Goal: Task Accomplishment & Management: Manage account settings

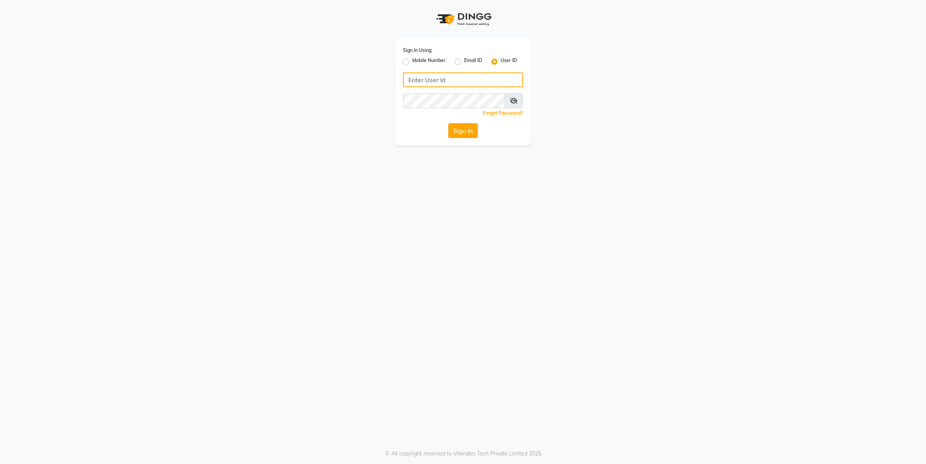
type input "e2555-01"
click at [451, 127] on button "Sign In" at bounding box center [462, 130] width 29 height 15
click at [456, 134] on button "Sign In" at bounding box center [462, 130] width 29 height 15
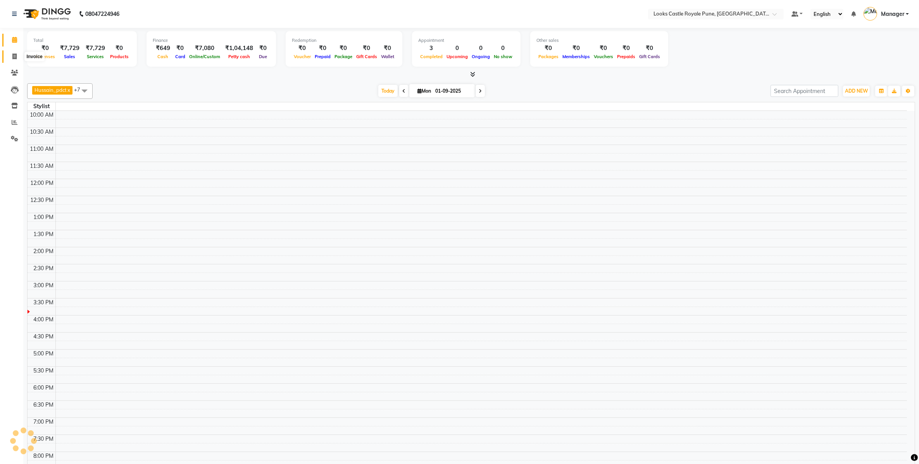
click at [16, 60] on span at bounding box center [15, 56] width 14 height 9
select select "service"
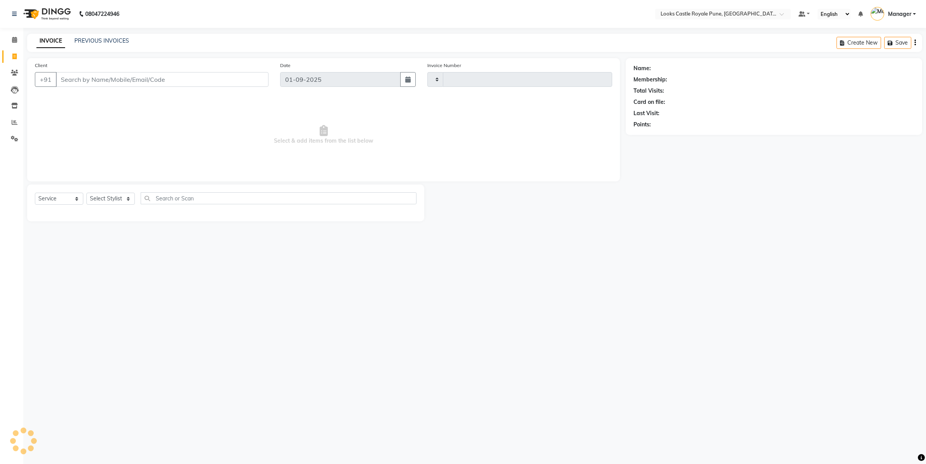
type input "2713"
select select "5915"
type input "7263900176"
click at [92, 198] on select "Select Stylist" at bounding box center [110, 201] width 48 height 12
select select "1: Object"
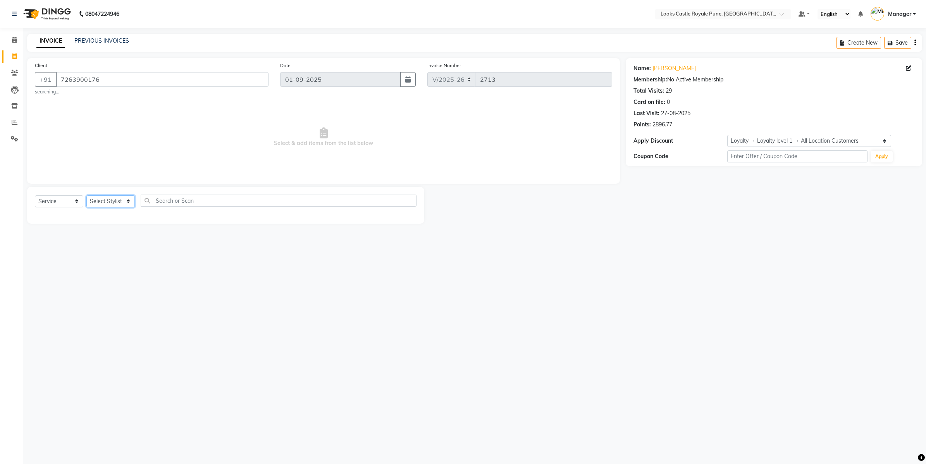
select select "43051"
click at [86, 195] on select "Select Stylist Akshay [PERSON_NAME] [PERSON_NAME] [PERSON_NAME] Danish [PERSON_…" at bounding box center [110, 201] width 48 height 12
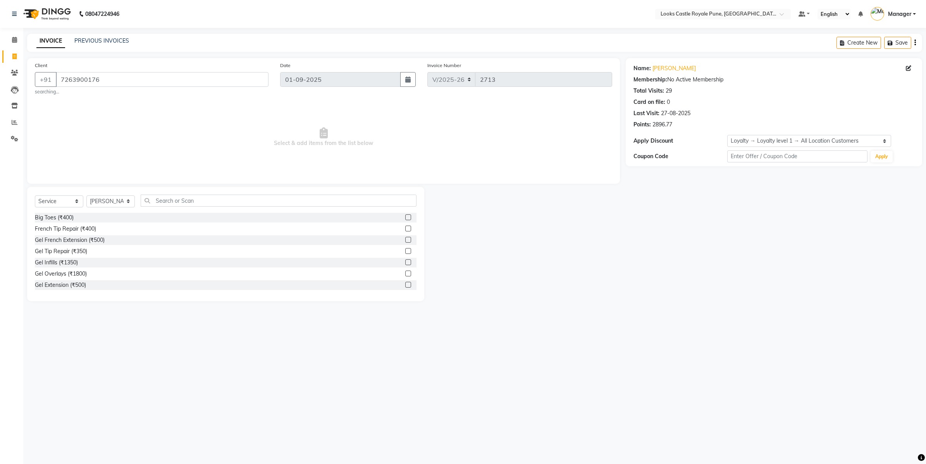
click at [194, 192] on div "Select Service Product Membership Package Voucher Prepaid Gift Card Select Styl…" at bounding box center [225, 244] width 397 height 114
click at [189, 195] on input "text" at bounding box center [279, 201] width 276 height 12
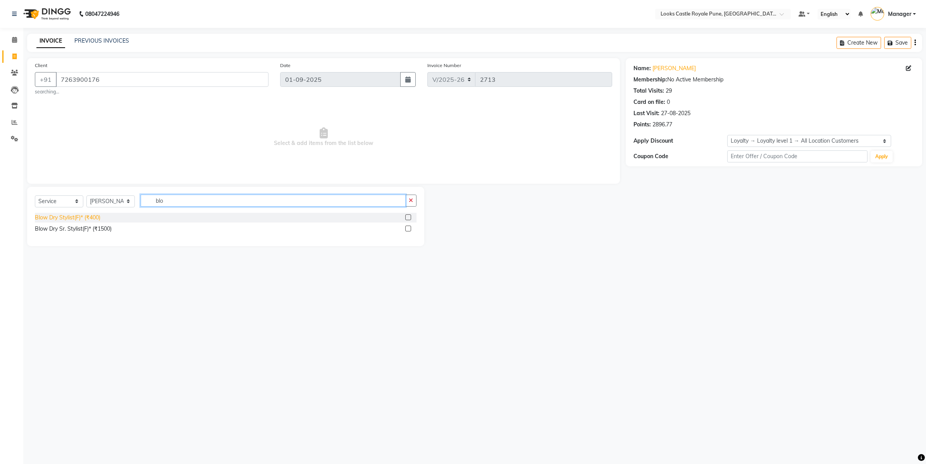
type input "blo"
click at [66, 214] on div "Blow Dry Stylist(F)* (₹400)" at bounding box center [68, 218] width 66 height 8
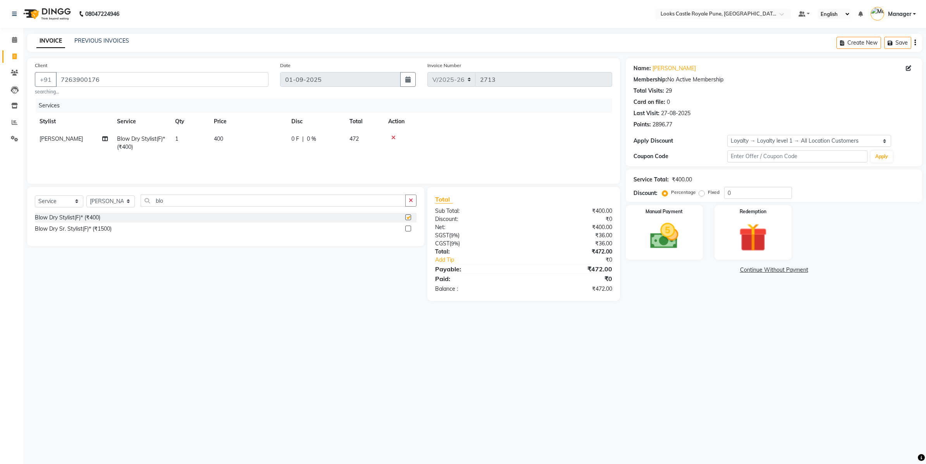
checkbox input "false"
click at [250, 144] on td "400" at bounding box center [248, 143] width 78 height 26
select select "43051"
drag, startPoint x: 288, startPoint y: 140, endPoint x: 250, endPoint y: 150, distance: 39.1
click at [250, 150] on td "400" at bounding box center [285, 146] width 78 height 33
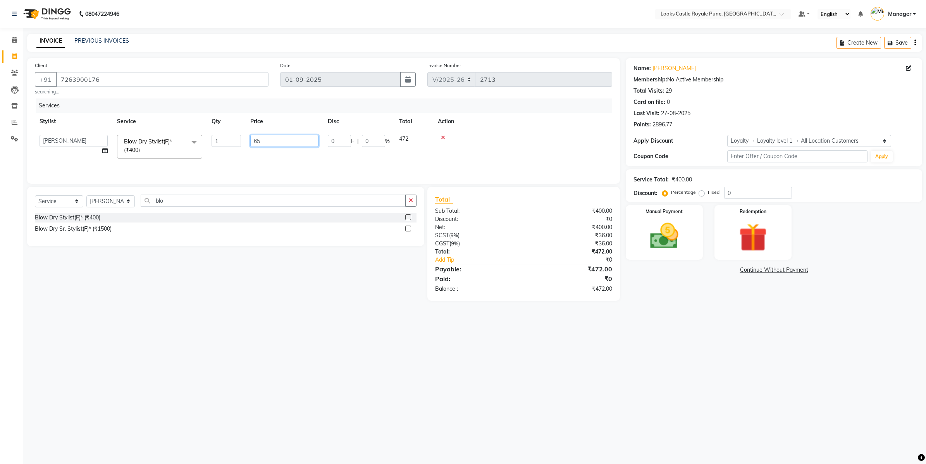
type input "650"
click at [646, 384] on div "08047224946 Select Location × Looks Castle Royale Pune, Pune, Maharashtra Defau…" at bounding box center [463, 232] width 926 height 464
click at [253, 145] on td "650" at bounding box center [248, 143] width 78 height 26
select select "43051"
click at [259, 143] on input "650" at bounding box center [284, 141] width 68 height 12
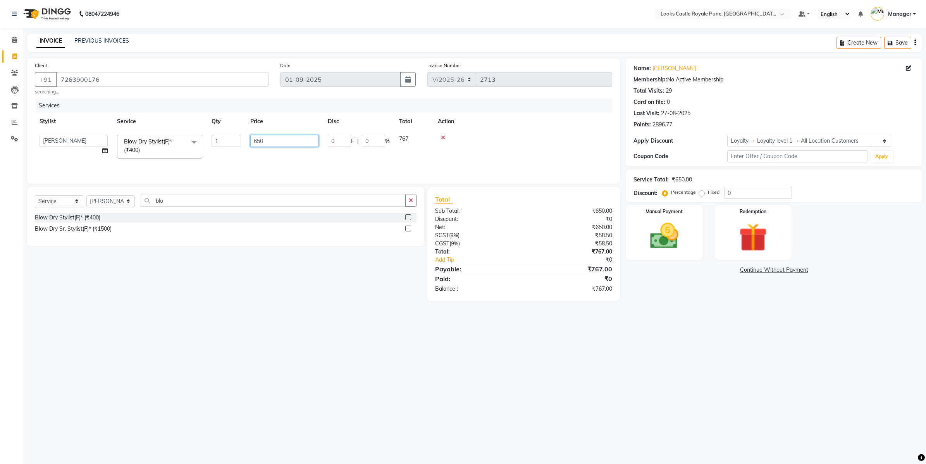
click at [259, 143] on input "650" at bounding box center [284, 141] width 68 height 12
type input "750"
click at [769, 426] on div "08047224946 Select Location × Looks Castle Royale Pune, Pune, Maharashtra Defau…" at bounding box center [463, 232] width 926 height 464
click at [675, 247] on img at bounding box center [664, 236] width 48 height 34
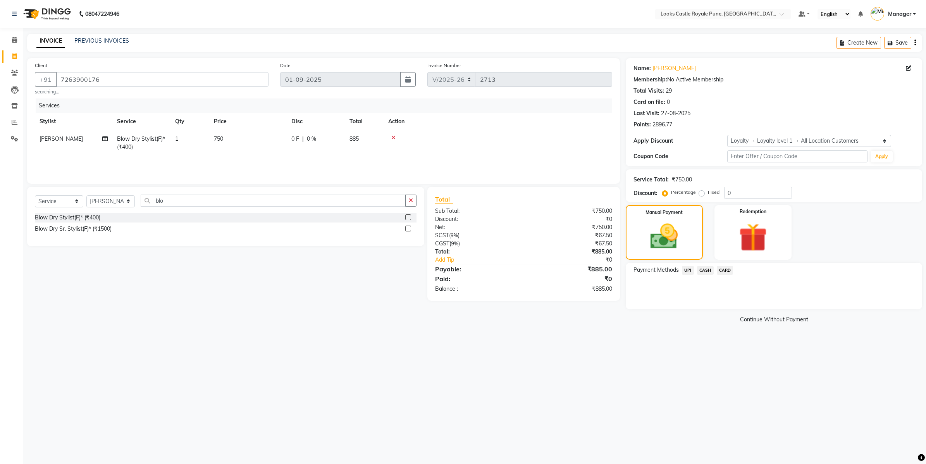
click at [709, 271] on span "CASH" at bounding box center [705, 270] width 17 height 9
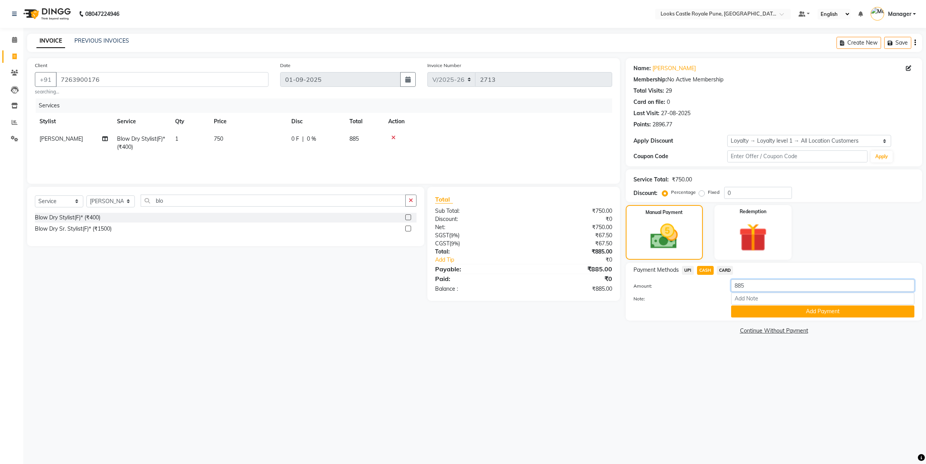
click at [759, 285] on input "885" at bounding box center [822, 285] width 183 height 12
type input "1000"
click at [766, 309] on button "Add Payment" at bounding box center [822, 311] width 183 height 12
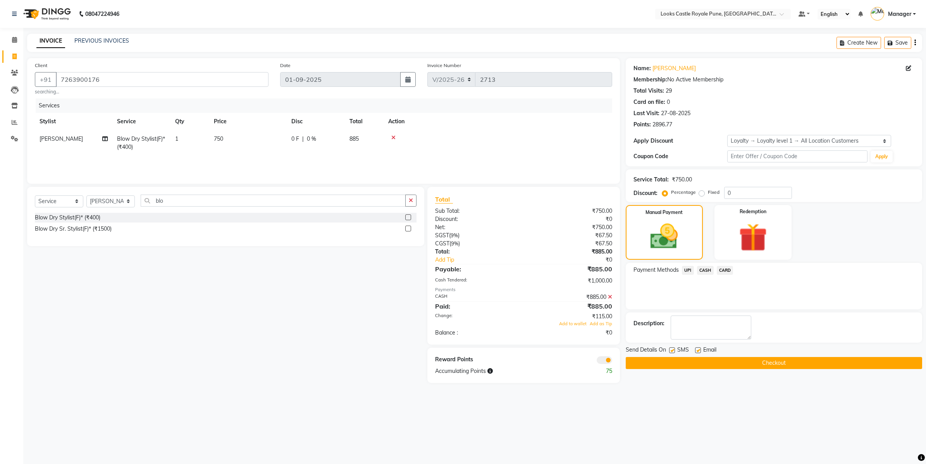
click at [723, 361] on button "Checkout" at bounding box center [774, 363] width 297 height 12
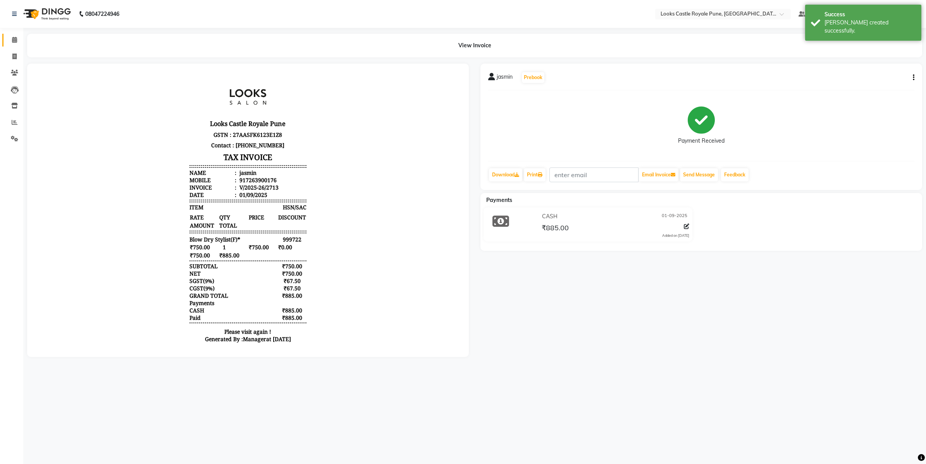
click at [5, 34] on link "Calendar" at bounding box center [11, 40] width 19 height 13
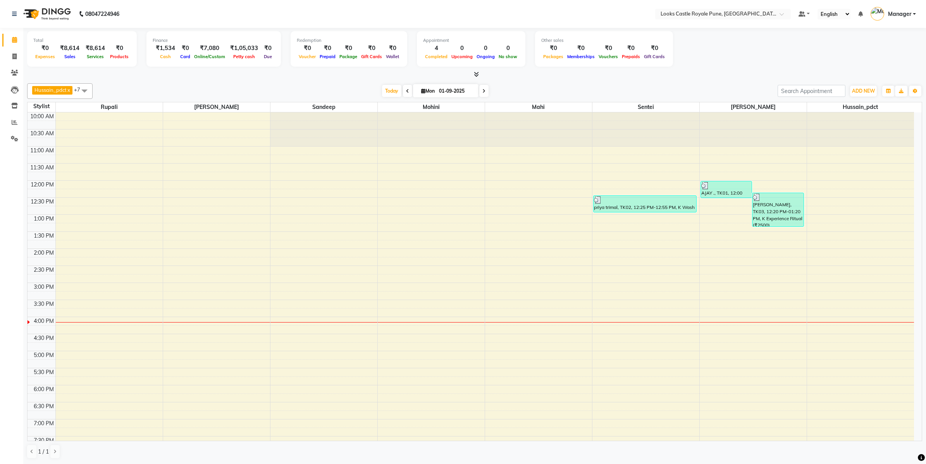
click at [403, 91] on span at bounding box center [407, 91] width 9 height 12
type input "31-08-2025"
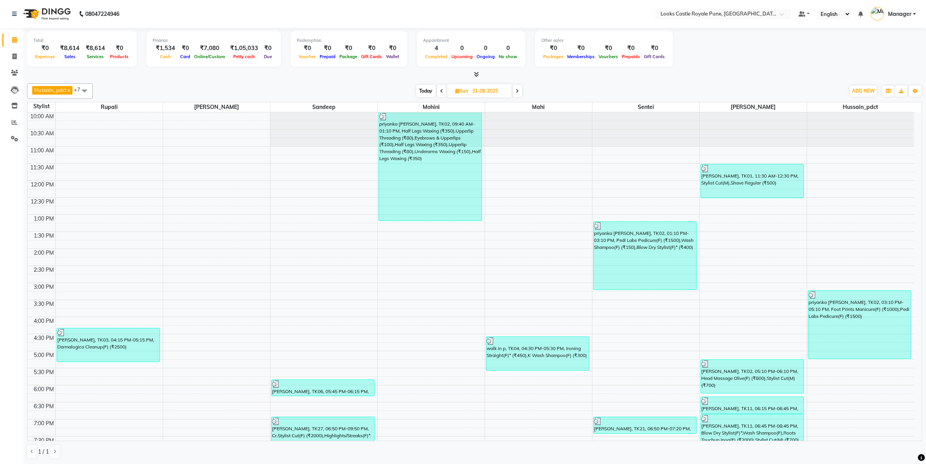
scroll to position [49, 0]
click at [93, 347] on div "[PERSON_NAME], TK03, 04:15 PM-05:15 PM, Dermalogica Cleanup(F) (₹2500)" at bounding box center [108, 344] width 103 height 33
select select "3"
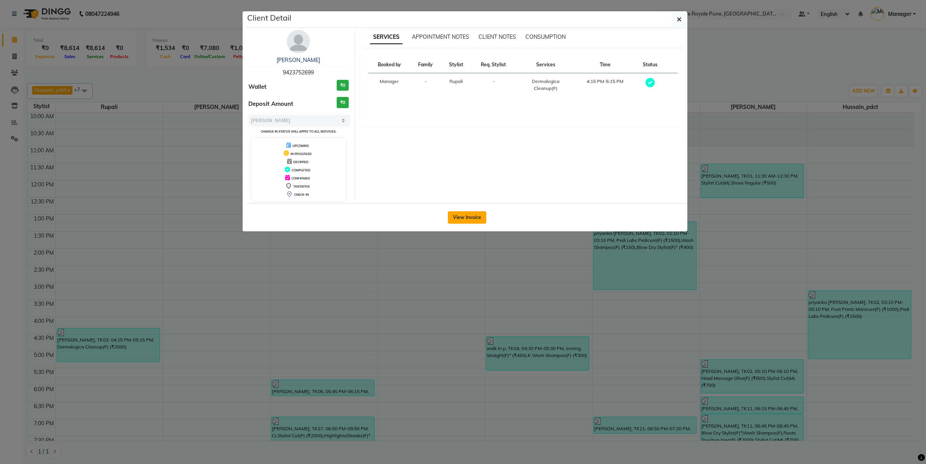
click at [469, 217] on button "View Invoice" at bounding box center [467, 217] width 38 height 12
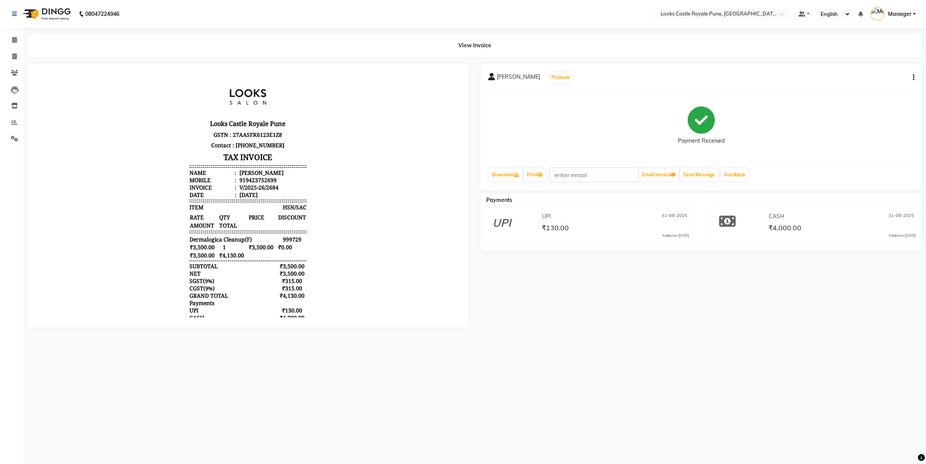
click at [915, 76] on div "Rubina Khan Prebook Payment Received Download Print Email Invoice Send Message …" at bounding box center [702, 127] width 442 height 126
click at [914, 78] on icon "button" at bounding box center [914, 78] width 2 height 0
click at [898, 76] on div "Split Service Amount" at bounding box center [875, 78] width 53 height 10
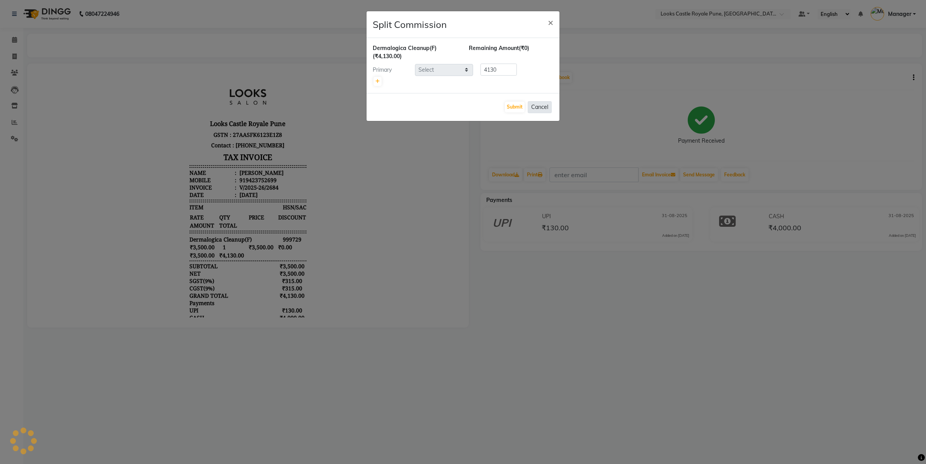
select select "43045"
click at [538, 106] on button "Cancel" at bounding box center [540, 107] width 24 height 12
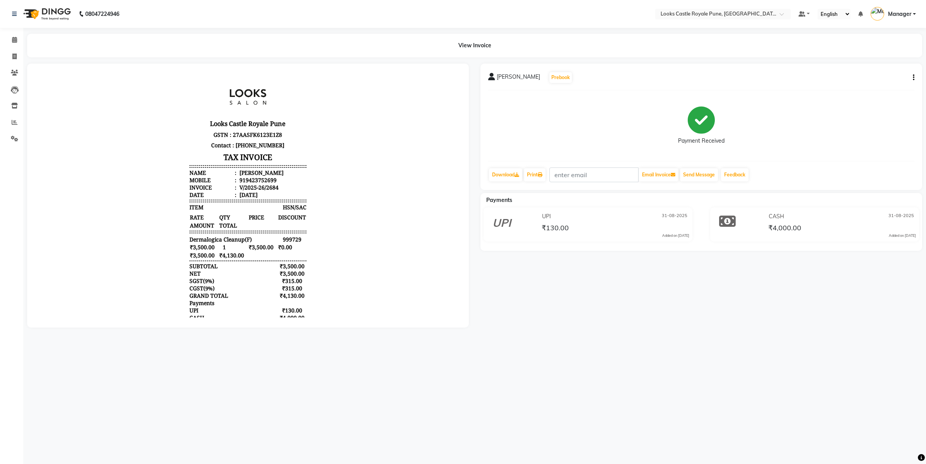
click at [912, 75] on button "button" at bounding box center [912, 78] width 5 height 8
click at [884, 75] on div "Split Service Amount" at bounding box center [875, 78] width 53 height 10
select select "43045"
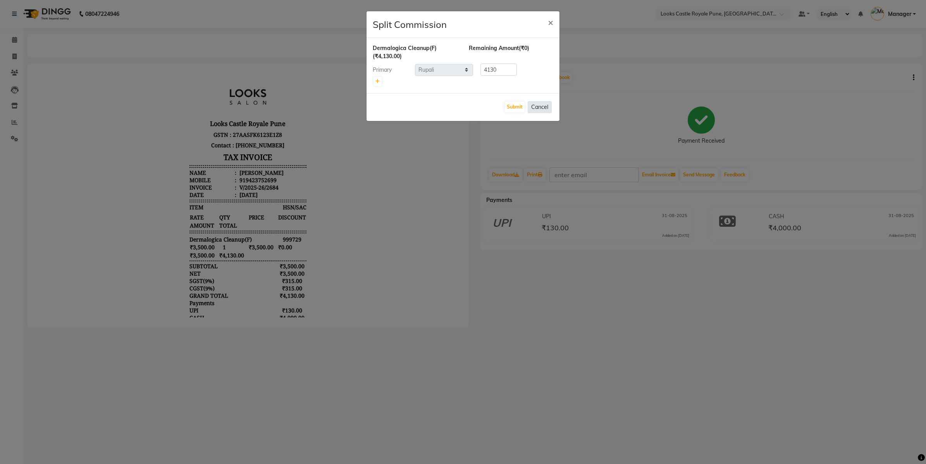
click at [548, 105] on button "Cancel" at bounding box center [540, 107] width 24 height 12
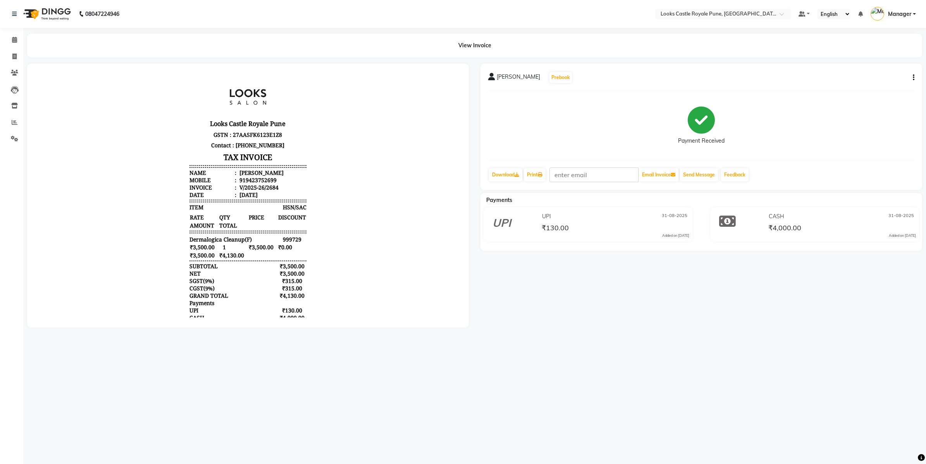
click at [912, 76] on button "button" at bounding box center [912, 78] width 5 height 8
click at [872, 75] on div "Split Service Amount" at bounding box center [875, 78] width 53 height 10
select select "43045"
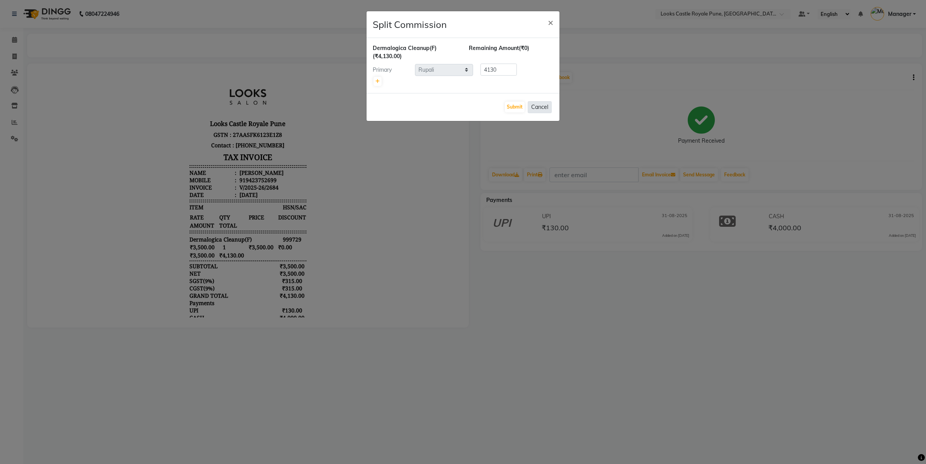
click at [539, 110] on button "Cancel" at bounding box center [540, 107] width 24 height 12
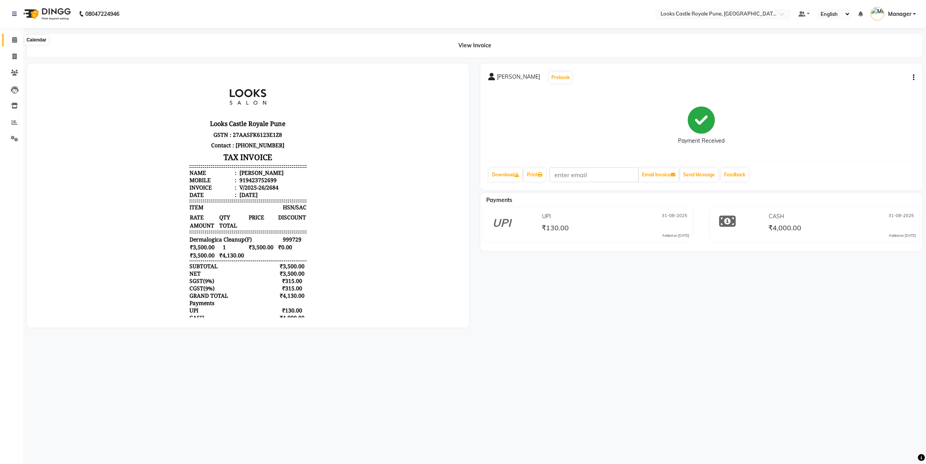
click at [18, 42] on span at bounding box center [15, 40] width 14 height 9
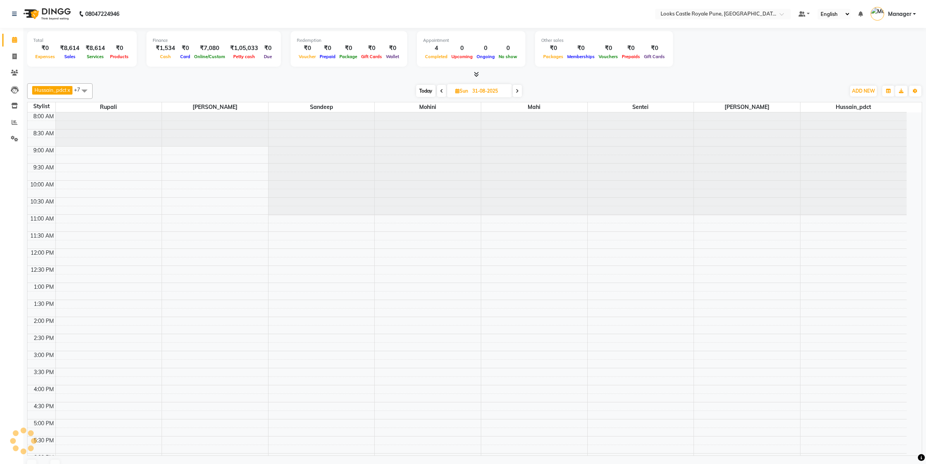
scroll to position [70, 0]
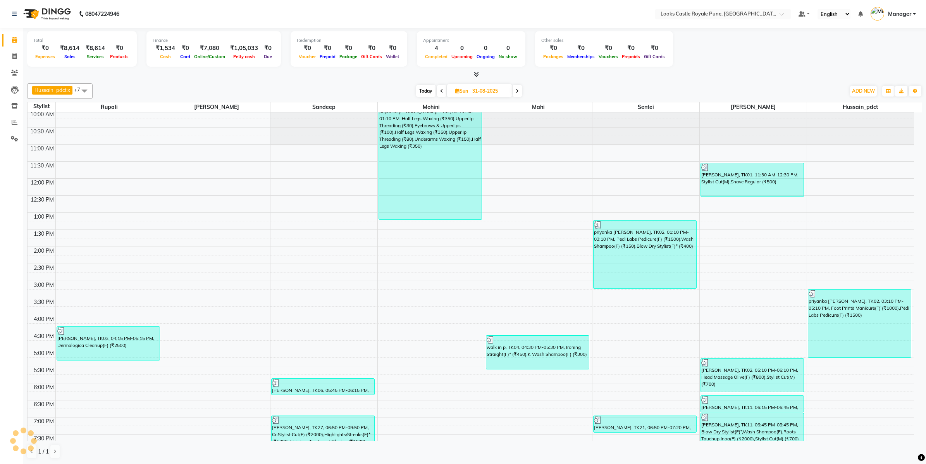
click at [421, 91] on span "Today" at bounding box center [425, 91] width 19 height 12
type input "01-09-2025"
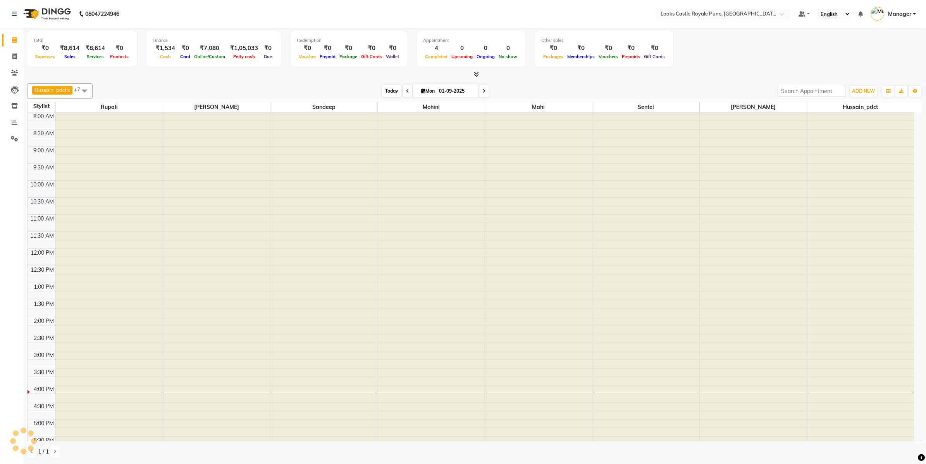
scroll to position [0, 0]
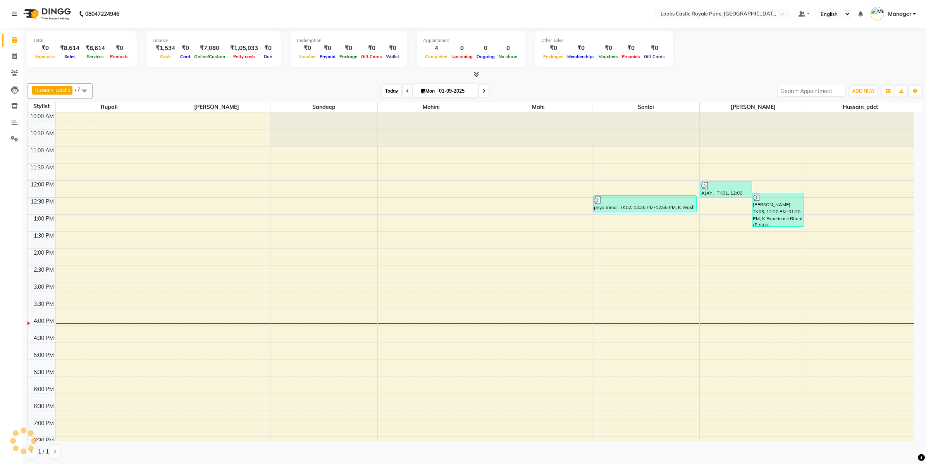
click at [386, 92] on span "Today" at bounding box center [391, 91] width 19 height 12
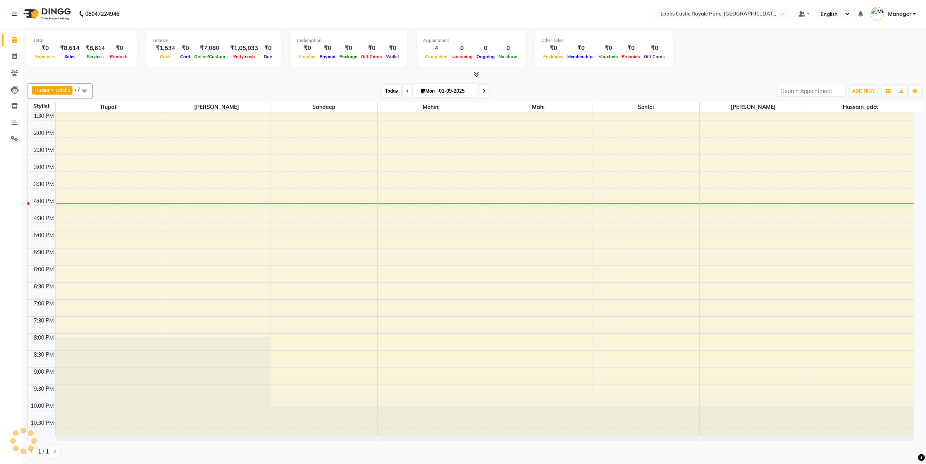
click at [386, 92] on span "Today" at bounding box center [391, 91] width 19 height 12
click at [405, 53] on div "Total ₹0 Expenses ₹8,614 Sales ₹8,614 Services ₹0 Products Finance ₹1,534 Cash …" at bounding box center [474, 50] width 895 height 38
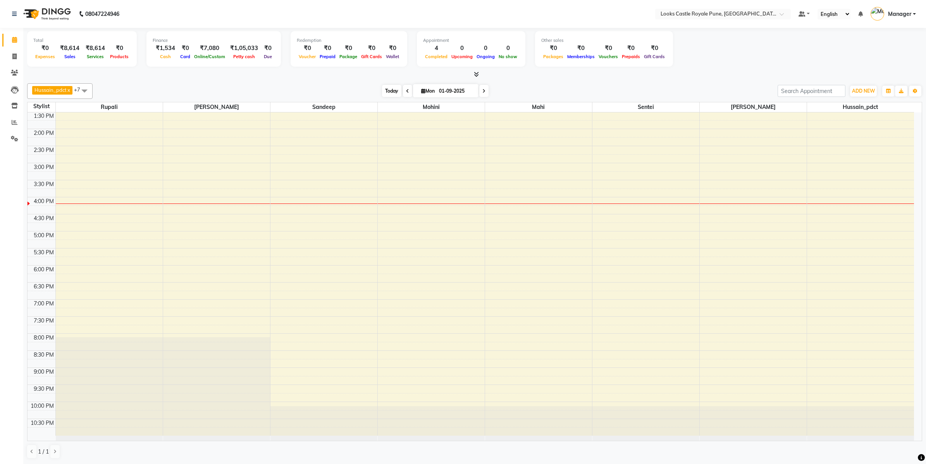
click at [382, 93] on span "Today" at bounding box center [391, 91] width 19 height 12
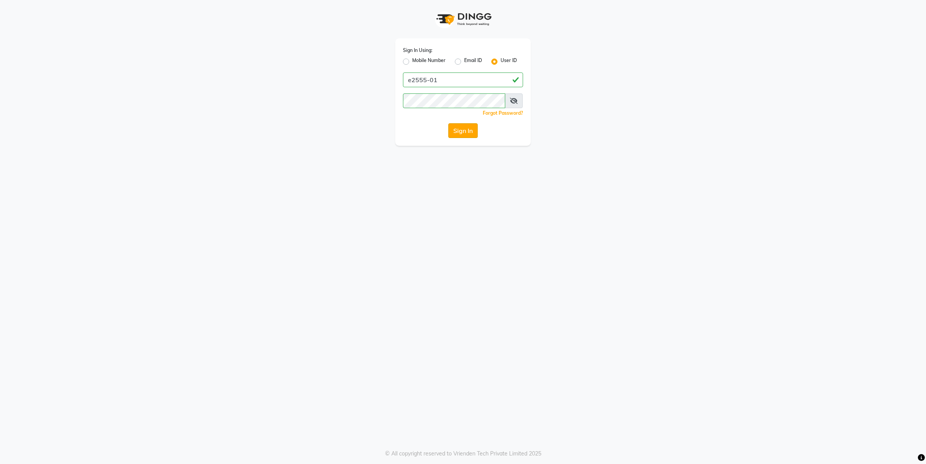
click at [460, 127] on button "Sign In" at bounding box center [462, 130] width 29 height 15
click at [471, 130] on button "Sign In" at bounding box center [462, 130] width 29 height 15
click at [463, 131] on button "Sign In" at bounding box center [462, 130] width 29 height 15
click at [471, 134] on button "Sign In" at bounding box center [462, 130] width 29 height 15
type input "e2555-01"
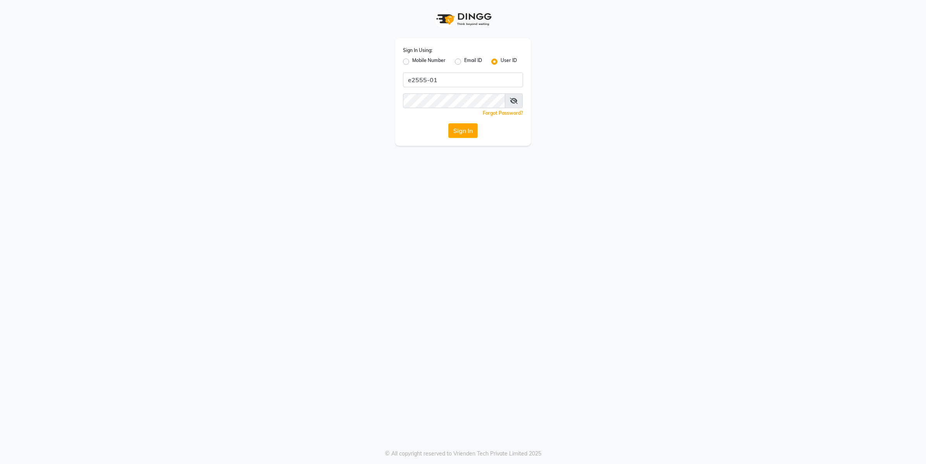
click at [467, 135] on button "Sign In" at bounding box center [462, 130] width 29 height 15
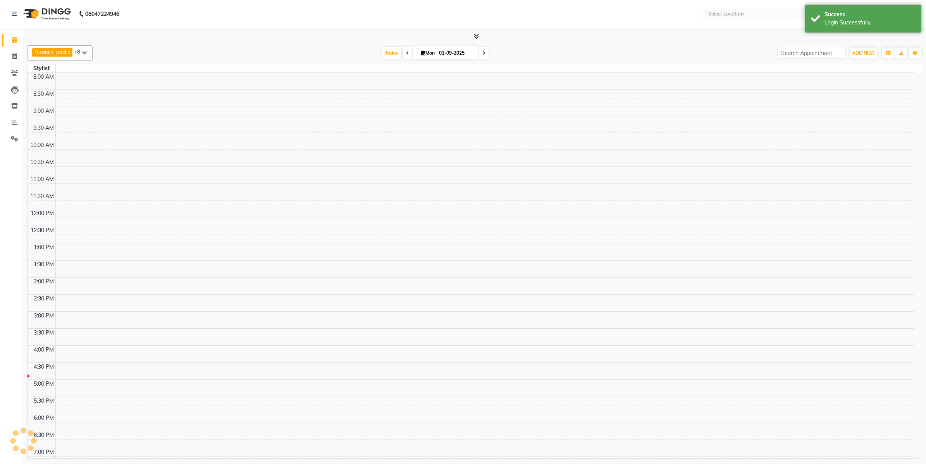
select select "en"
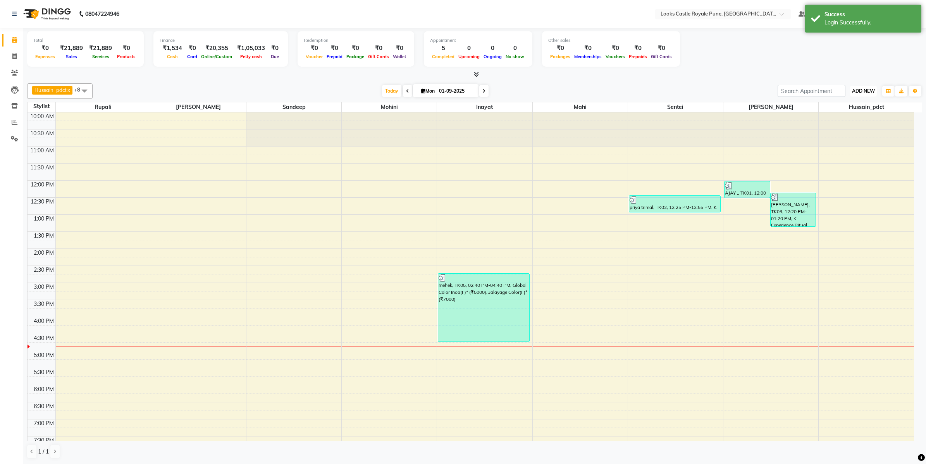
click at [863, 87] on button "ADD NEW Toggle Dropdown" at bounding box center [863, 91] width 27 height 11
click at [855, 124] on link "Add Expense" at bounding box center [846, 126] width 61 height 10
select select "1"
select select "4878"
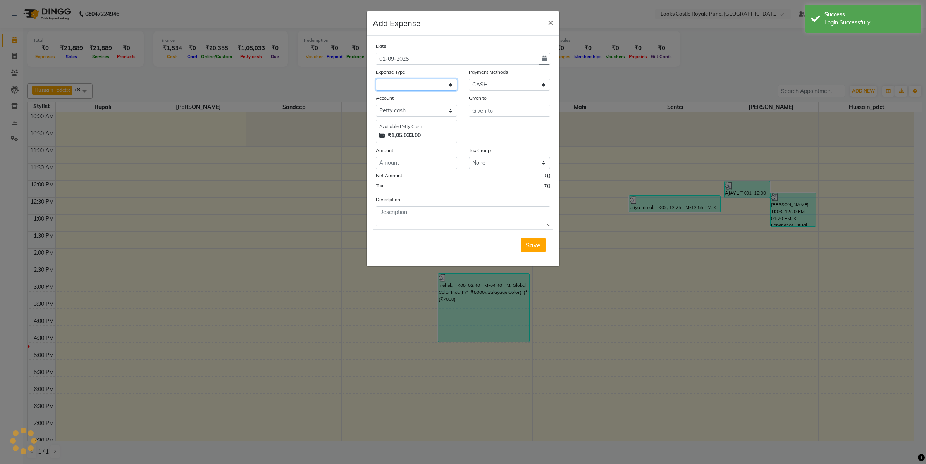
click at [408, 84] on select at bounding box center [416, 85] width 81 height 12
select select "21975"
click at [376, 79] on select "Select Bank Deposit Blinkit Cash Handover CLIENT Client ordered food Client Ref…" at bounding box center [416, 85] width 81 height 12
click at [492, 107] on input "text" at bounding box center [509, 111] width 81 height 12
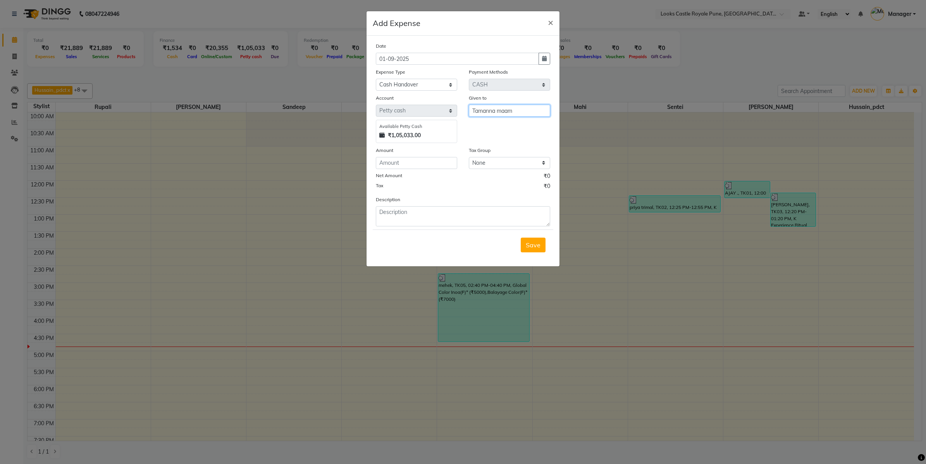
type input "Tamanna maam"
click at [382, 160] on input "number" at bounding box center [416, 163] width 81 height 12
type input "12500"
drag, startPoint x: 393, startPoint y: 228, endPoint x: 401, endPoint y: 224, distance: 9.4
click at [393, 228] on form "Date 01-09-2025 Expense Type Select Bank Deposit Blinkit Cash Handover CLIENT C…" at bounding box center [463, 151] width 181 height 218
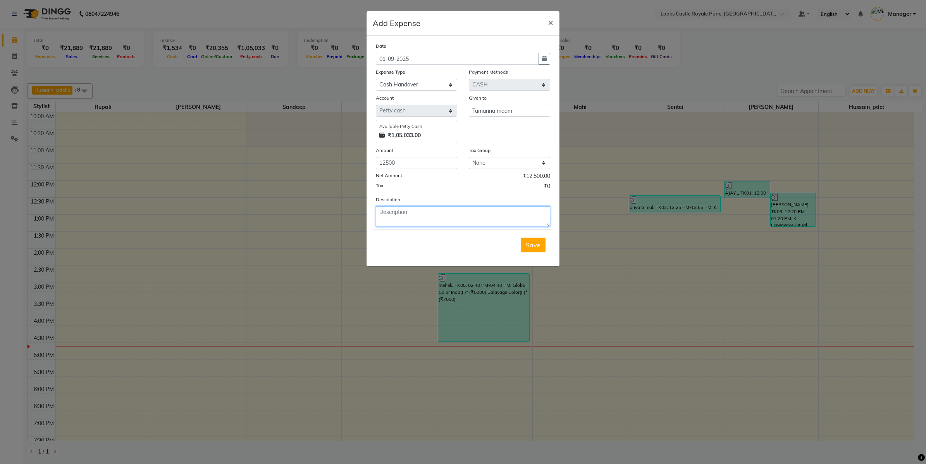
click at [401, 222] on textarea at bounding box center [463, 216] width 174 height 20
type textarea "cash handover 12500 To Tamanna maam"
click at [547, 243] on div "Save" at bounding box center [463, 244] width 181 height 31
click at [530, 246] on span "Save" at bounding box center [533, 245] width 15 height 8
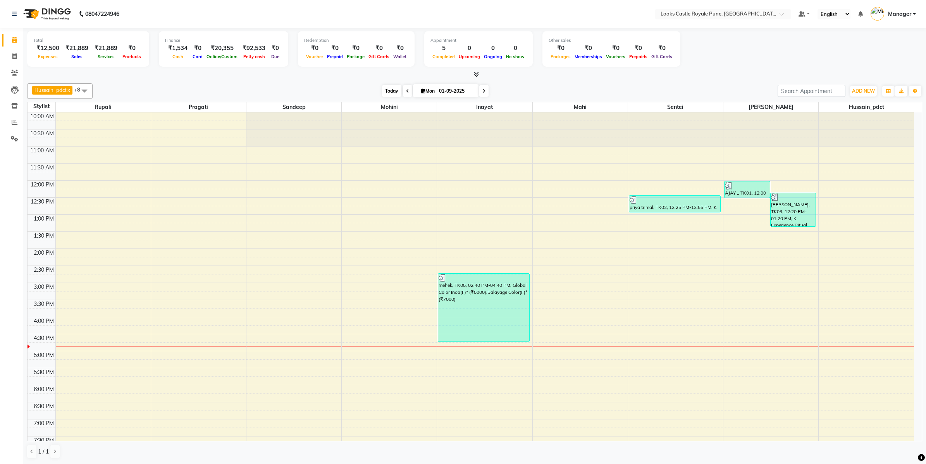
click at [390, 92] on span "Today" at bounding box center [391, 91] width 19 height 12
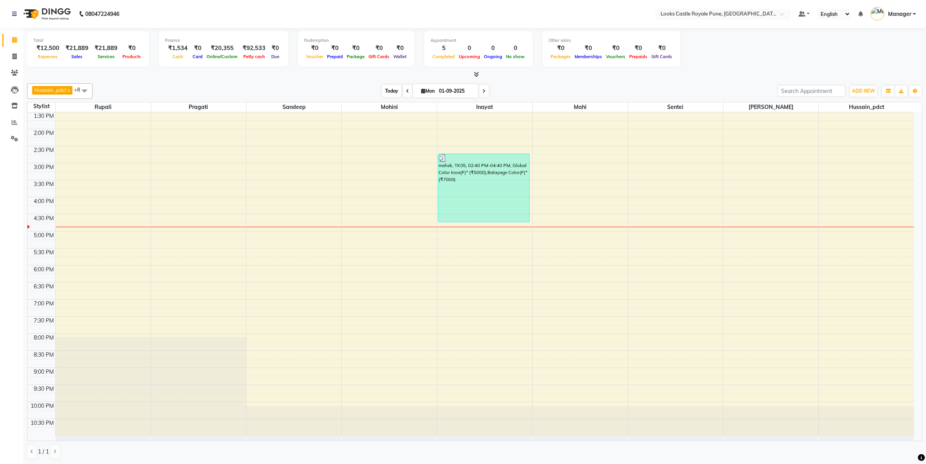
click at [390, 92] on span "Today" at bounding box center [391, 91] width 19 height 12
click at [11, 59] on span at bounding box center [15, 56] width 14 height 9
select select "5915"
select select "service"
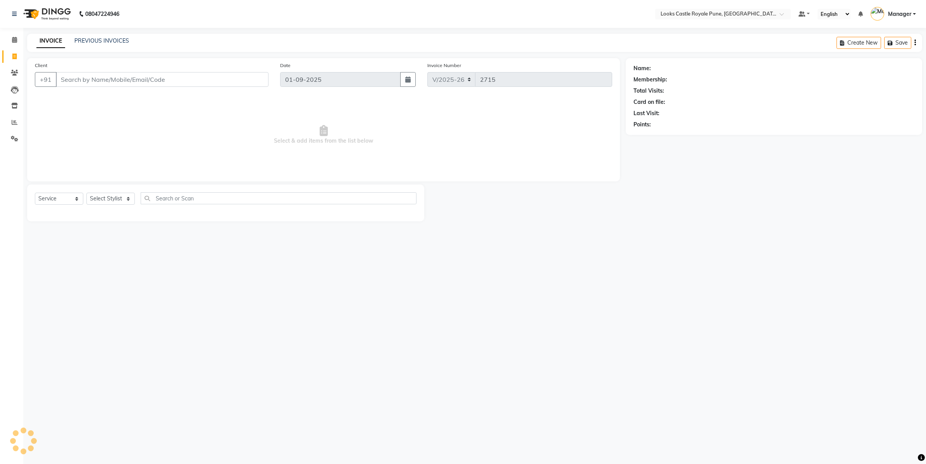
click at [74, 84] on input "Client" at bounding box center [162, 79] width 213 height 15
type input "9999999999999"
select select "1: Object"
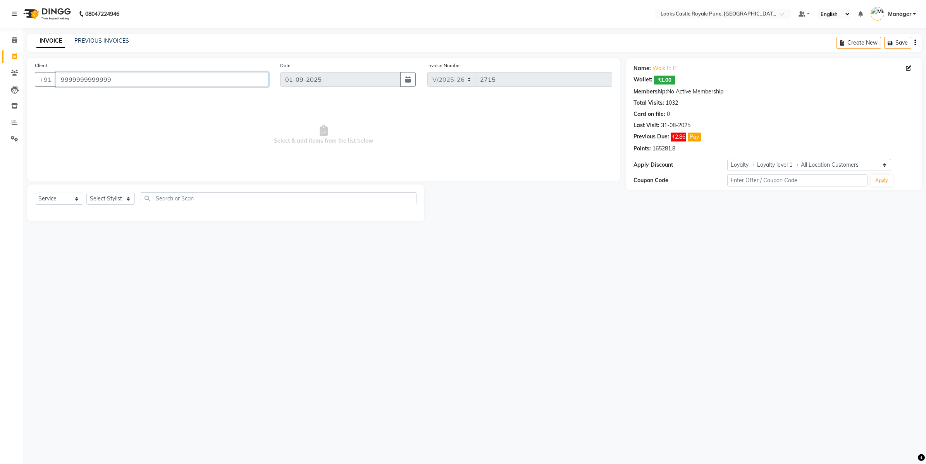
click at [126, 82] on input "9999999999999" at bounding box center [162, 79] width 213 height 15
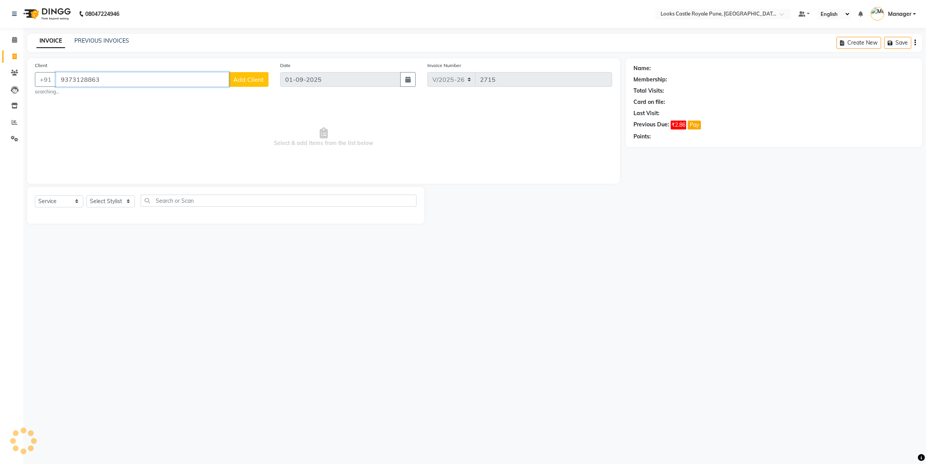
type input "9373128863"
click at [256, 76] on span "Add Client" at bounding box center [248, 80] width 31 height 8
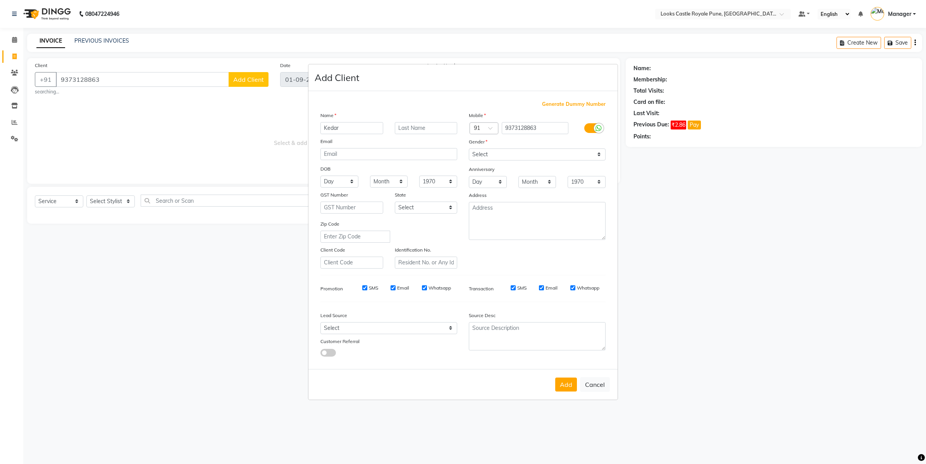
type input "Kedar"
click at [483, 156] on select "Select [DEMOGRAPHIC_DATA] [DEMOGRAPHIC_DATA] Other Prefer Not To Say" at bounding box center [537, 154] width 137 height 12
select select "[DEMOGRAPHIC_DATA]"
click at [469, 149] on select "Select [DEMOGRAPHIC_DATA] [DEMOGRAPHIC_DATA] Other Prefer Not To Say" at bounding box center [537, 154] width 137 height 12
click at [559, 381] on button "Add" at bounding box center [566, 385] width 22 height 14
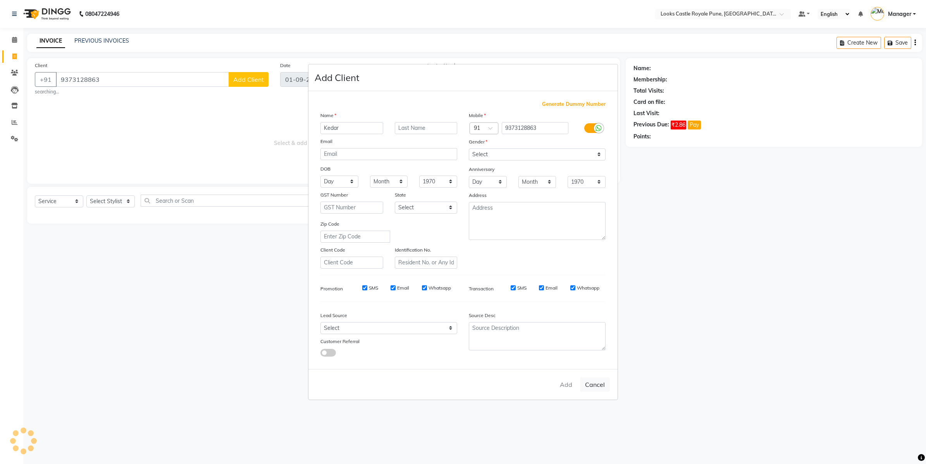
click at [106, 205] on ngb-modal-window "Add Client Generate Dummy Number Name Kedar Email DOB Day 01 02 03 04 05 06 07 …" at bounding box center [463, 232] width 926 height 464
click at [129, 201] on ngb-modal-window "Add Client Generate Dummy Number Name Kedar Email DOB Day 01 02 03 04 05 06 07 …" at bounding box center [463, 232] width 926 height 464
click at [123, 201] on ngb-modal-window "Add Client Generate Dummy Number Name Kedar Email DOB Day 01 02 03 04 05 06 07 …" at bounding box center [463, 232] width 926 height 464
select select
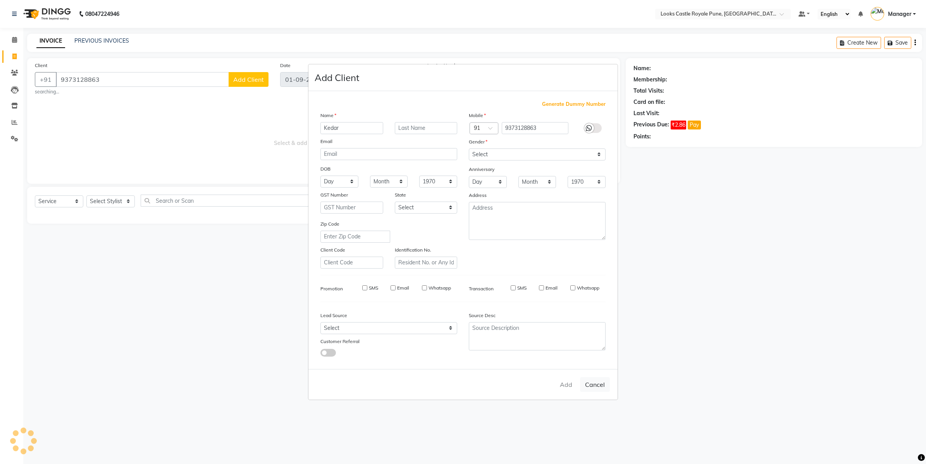
select select
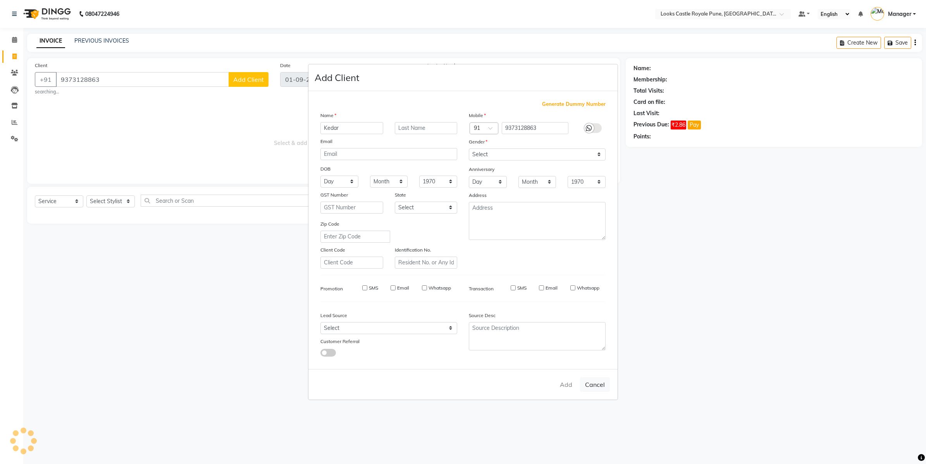
checkbox input "false"
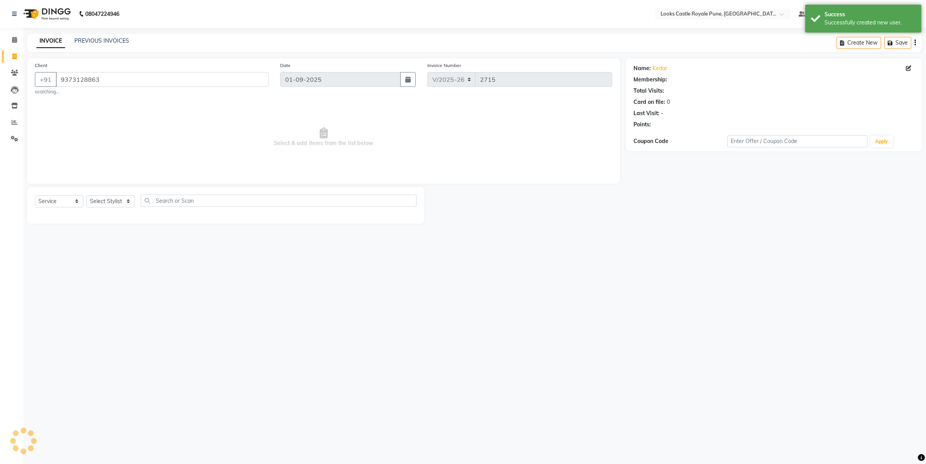
select select "1: Object"
click at [110, 198] on select "Select Stylist Akshay [PERSON_NAME] [PERSON_NAME] [PERSON_NAME] Danish [PERSON_…" at bounding box center [110, 201] width 48 height 12
select select "43056"
click at [86, 195] on select "Select Stylist Akshay [PERSON_NAME] [PERSON_NAME] [PERSON_NAME] Danish [PERSON_…" at bounding box center [110, 201] width 48 height 12
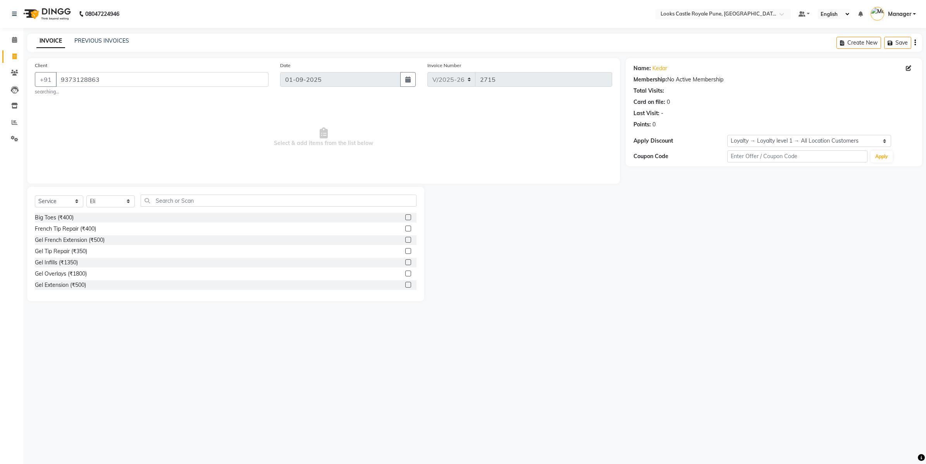
click at [343, 208] on div "Select Service Product Membership Package Voucher Prepaid Gift Card Select Styl…" at bounding box center [226, 204] width 382 height 18
click at [340, 207] on div "Select Service Product Membership Package Voucher Prepaid Gift Card Select Styl…" at bounding box center [226, 204] width 382 height 18
click at [339, 207] on div "Select Service Product Membership Package Voucher Prepaid Gift Card Select Styl…" at bounding box center [226, 204] width 382 height 18
click at [339, 206] on input "text" at bounding box center [279, 201] width 276 height 12
type input "cut"
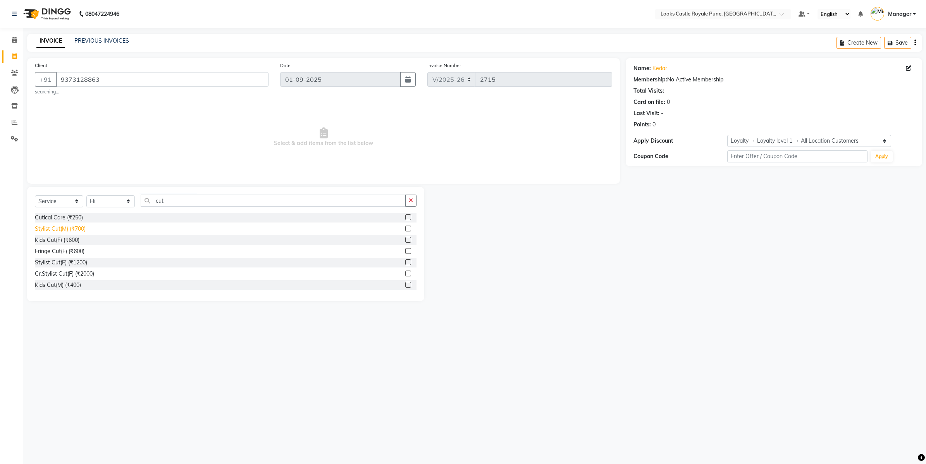
click at [75, 231] on div "Stylist Cut(M) (₹700)" at bounding box center [60, 229] width 51 height 8
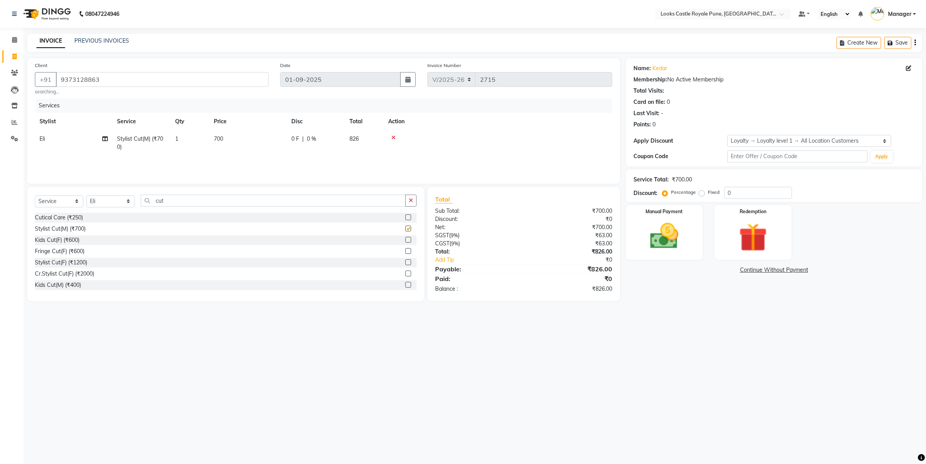
checkbox input "false"
click at [266, 145] on td "700" at bounding box center [248, 143] width 78 height 26
select select "43056"
click at [282, 141] on input "700" at bounding box center [284, 141] width 68 height 12
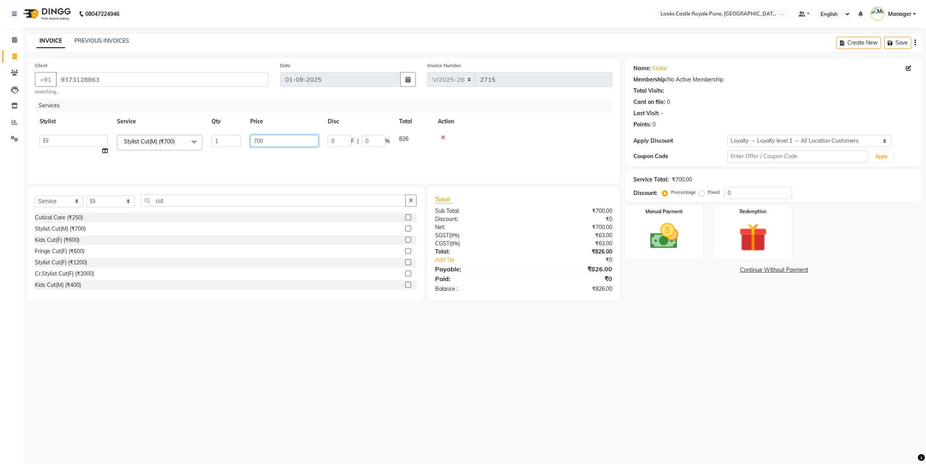
click at [282, 141] on input "700" at bounding box center [284, 141] width 68 height 12
type input "636"
click at [630, 328] on div "08047224946 Select Location × Looks Castle Royale Pune, [GEOGRAPHIC_DATA], [GEO…" at bounding box center [463, 232] width 926 height 464
click at [666, 241] on img at bounding box center [664, 236] width 48 height 34
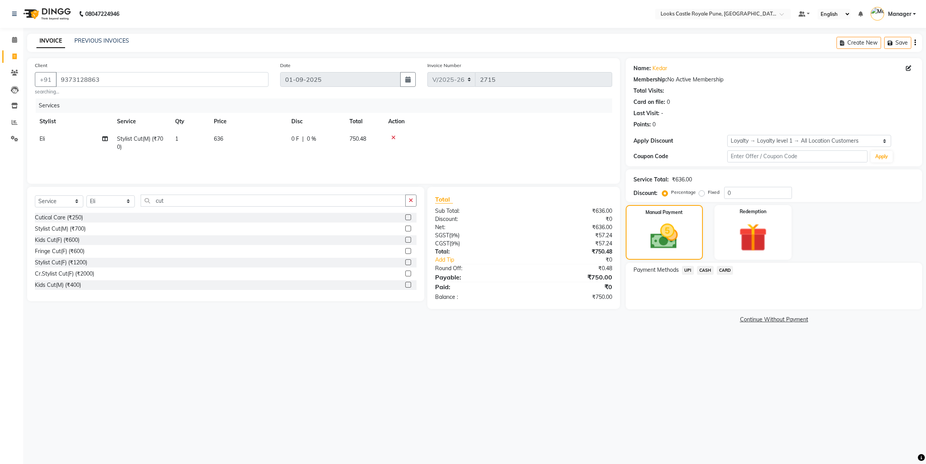
click at [704, 272] on span "CASH" at bounding box center [705, 270] width 17 height 9
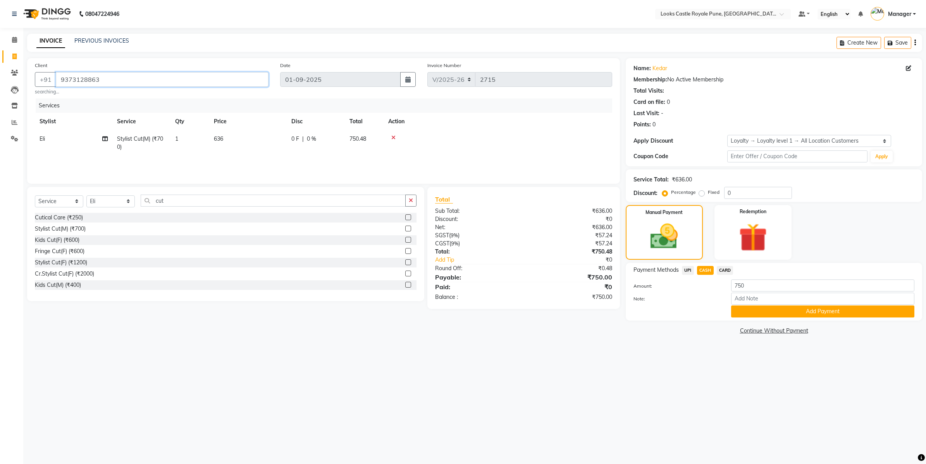
click at [128, 80] on input "9373128863" at bounding box center [162, 79] width 213 height 15
click at [688, 271] on span "UPI" at bounding box center [688, 270] width 12 height 9
click at [702, 268] on span "CASH" at bounding box center [705, 270] width 17 height 9
click at [725, 271] on span "CARD" at bounding box center [725, 270] width 17 height 9
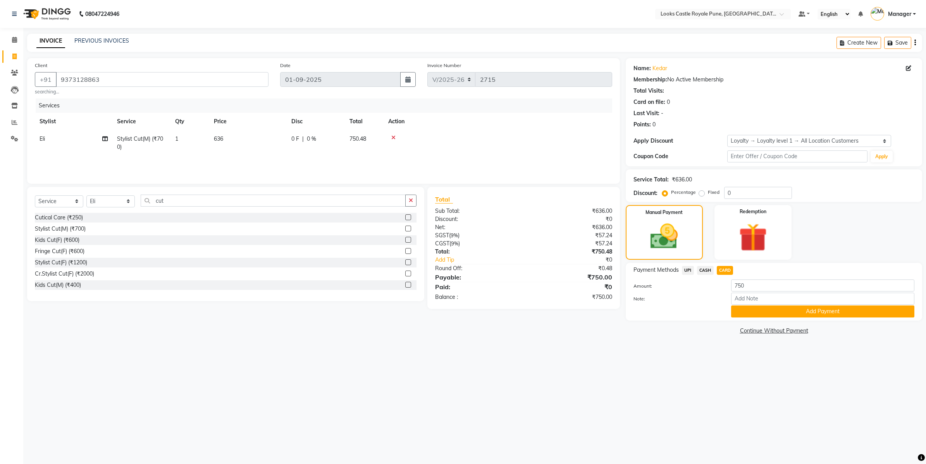
click at [712, 274] on span "CASH" at bounding box center [705, 270] width 17 height 9
click at [704, 274] on span "CASH" at bounding box center [705, 270] width 17 height 9
click at [690, 271] on span "UPI" at bounding box center [688, 270] width 12 height 9
click at [700, 268] on span "CASH" at bounding box center [705, 270] width 17 height 9
click at [142, 78] on input "9373128863" at bounding box center [162, 79] width 213 height 15
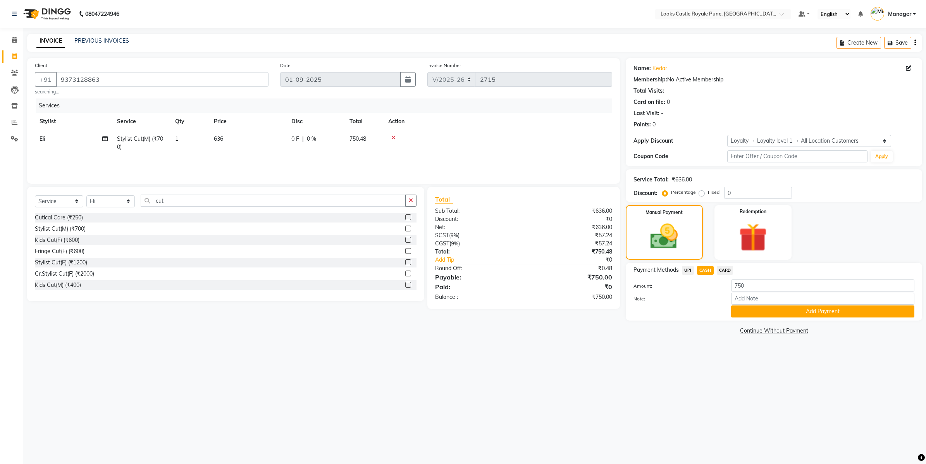
click at [153, 152] on td "Stylist Cut(M) (₹700)" at bounding box center [141, 143] width 58 height 26
select select "43056"
click at [506, 133] on td at bounding box center [522, 144] width 179 height 29
click at [277, 76] on div "Date [DATE]" at bounding box center [347, 78] width 147 height 34
click at [721, 263] on div "Payment Methods UPI CASH CARD Amount: 750 Note: Add Payment" at bounding box center [774, 292] width 297 height 58
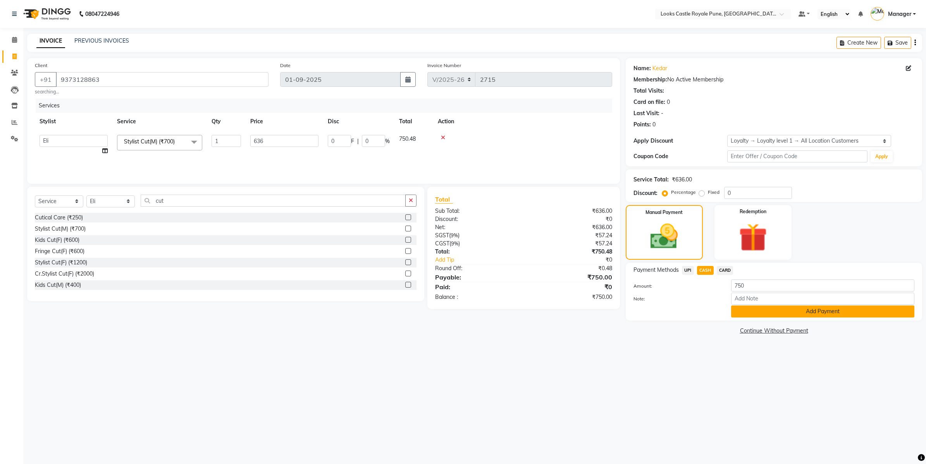
click at [840, 314] on button "Add Payment" at bounding box center [822, 311] width 183 height 12
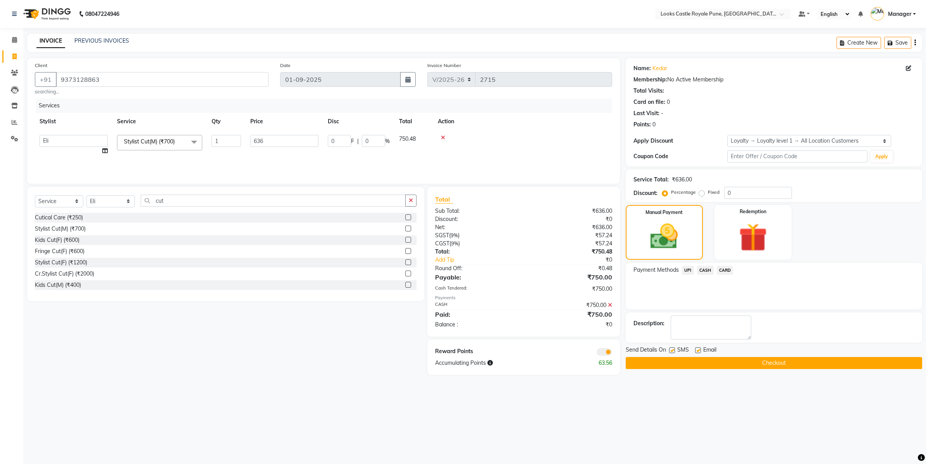
click at [718, 369] on div "Name: Kedar Membership: No Active Membership Total Visits: Card on file: 0 Last…" at bounding box center [777, 216] width 302 height 317
click at [743, 362] on button "Checkout" at bounding box center [774, 363] width 297 height 12
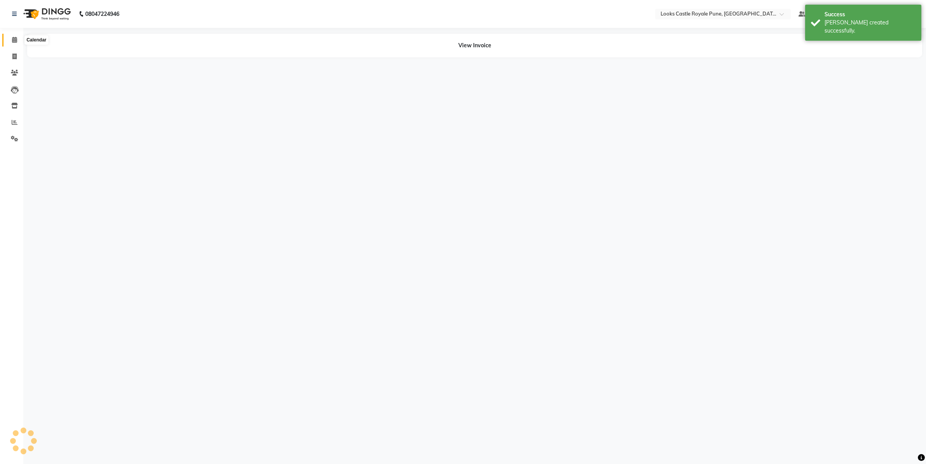
click at [12, 38] on icon at bounding box center [14, 40] width 5 height 6
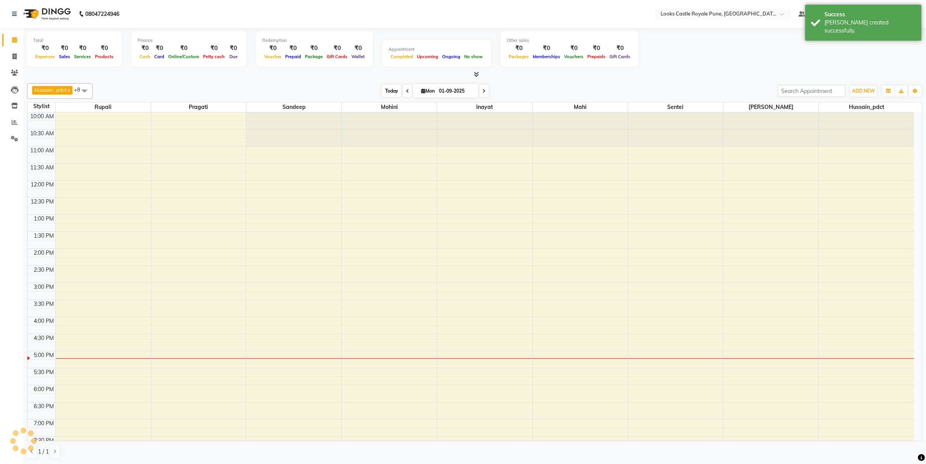
click at [388, 95] on span "Today" at bounding box center [391, 91] width 19 height 12
click at [386, 95] on span "Today" at bounding box center [391, 91] width 19 height 12
